Goal: Navigation & Orientation: Find specific page/section

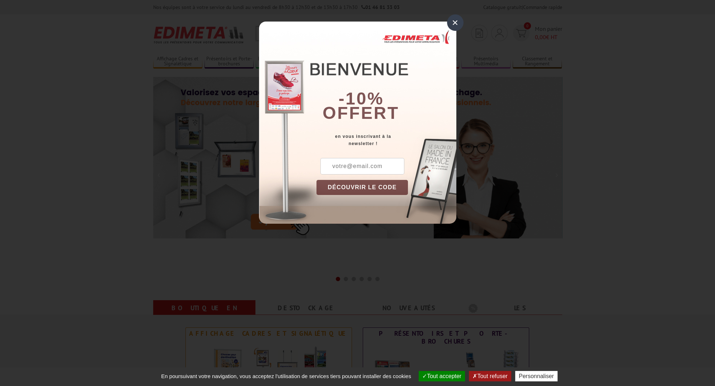
click at [456, 20] on div "×" at bounding box center [455, 22] width 17 height 17
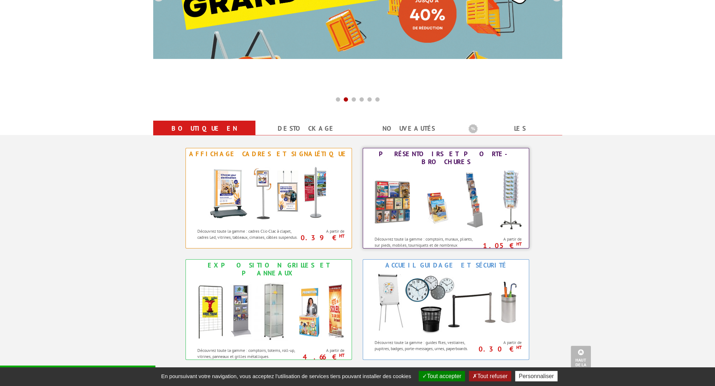
scroll to position [287, 0]
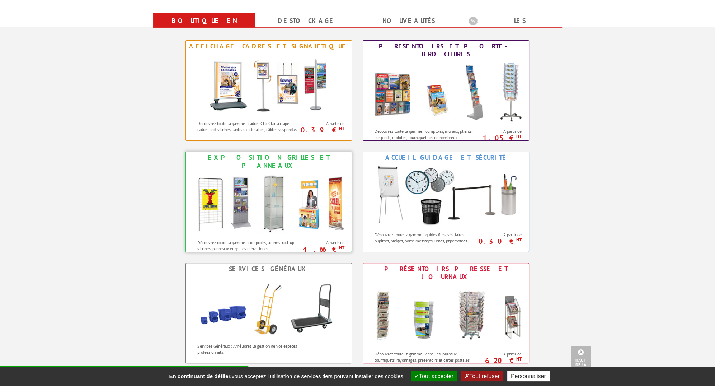
click at [280, 224] on img at bounding box center [269, 203] width 158 height 65
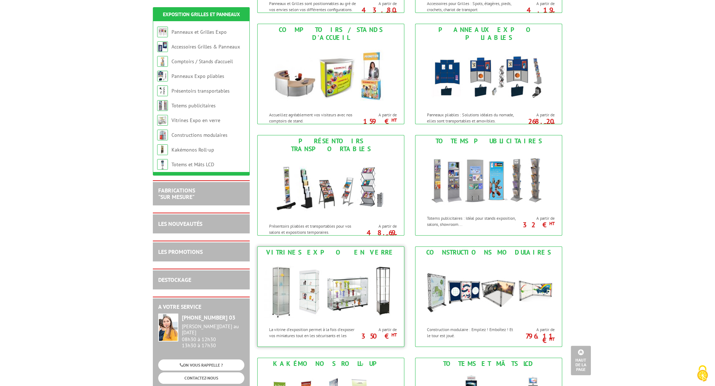
scroll to position [251, 0]
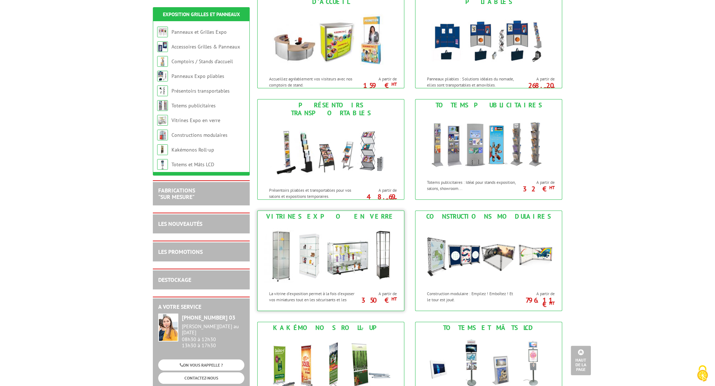
click at [307, 259] on img at bounding box center [330, 254] width 133 height 65
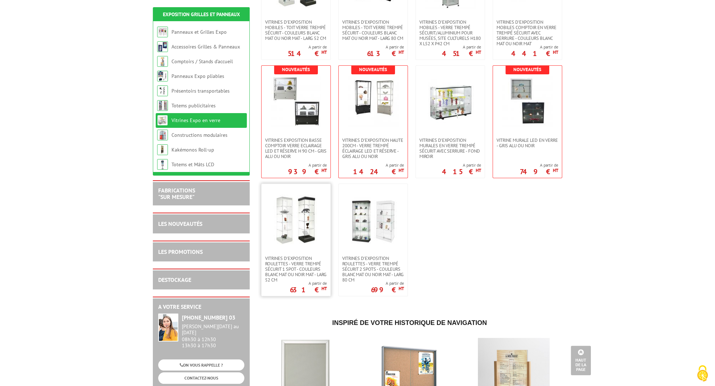
scroll to position [359, 0]
